Goal: Find contact information: Find contact information

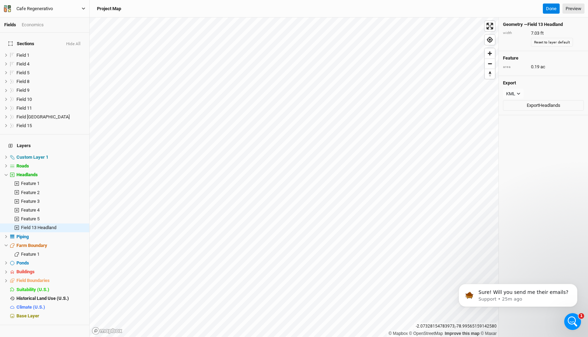
click at [36, 7] on div "Cafe Regenerativo" at bounding box center [34, 8] width 36 height 7
click at [79, 11] on button "Cafe Regenerativo" at bounding box center [45, 9] width 82 height 8
click at [82, 10] on icon "button" at bounding box center [84, 9] width 4 height 4
click at [65, 10] on button "Cafe Regenerativo" at bounding box center [45, 9] width 82 height 8
click at [9, 6] on icon "button" at bounding box center [9, 7] width 3 height 4
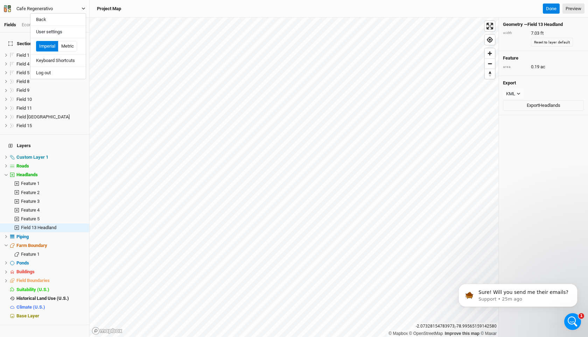
click at [29, 11] on div "Cafe Regenerativo" at bounding box center [34, 8] width 36 height 7
click at [82, 8] on icon "button" at bounding box center [83, 9] width 3 height 2
click at [62, 30] on button "User settings" at bounding box center [57, 31] width 55 height 9
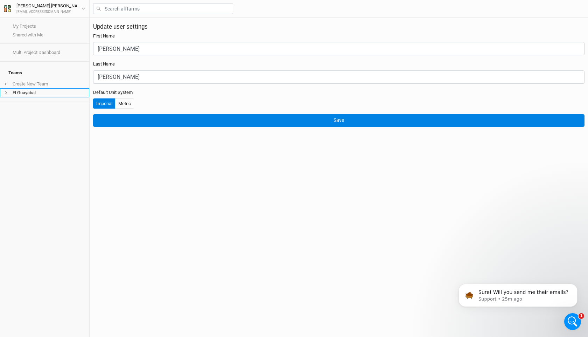
click at [33, 88] on li "El Guayabal" at bounding box center [44, 92] width 89 height 9
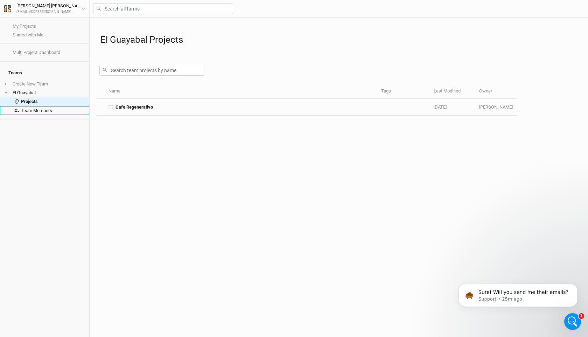
click at [41, 106] on link "Team Members" at bounding box center [44, 110] width 89 height 9
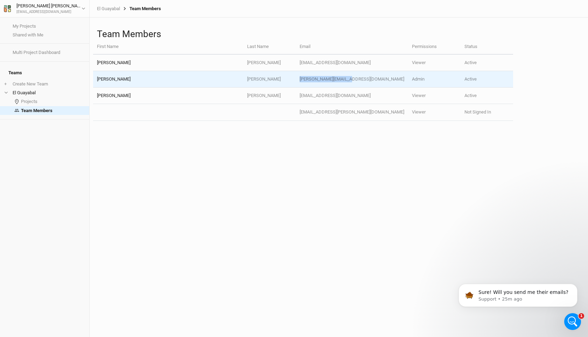
drag, startPoint x: 394, startPoint y: 81, endPoint x: 338, endPoint y: 80, distance: 56.0
click at [338, 80] on td "[PERSON_NAME][EMAIL_ADDRESS][DOMAIN_NAME]" at bounding box center [352, 79] width 112 height 16
copy td "[PERSON_NAME][EMAIL_ADDRESS][DOMAIN_NAME]"
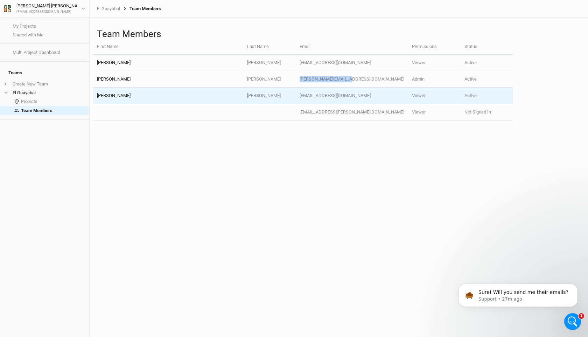
drag, startPoint x: 337, startPoint y: 97, endPoint x: 407, endPoint y: 100, distance: 70.8
click at [407, 100] on td "[EMAIL_ADDRESS][DOMAIN_NAME]" at bounding box center [352, 96] width 112 height 16
copy td "[EMAIL_ADDRESS][DOMAIN_NAME]"
